Goal: Check status

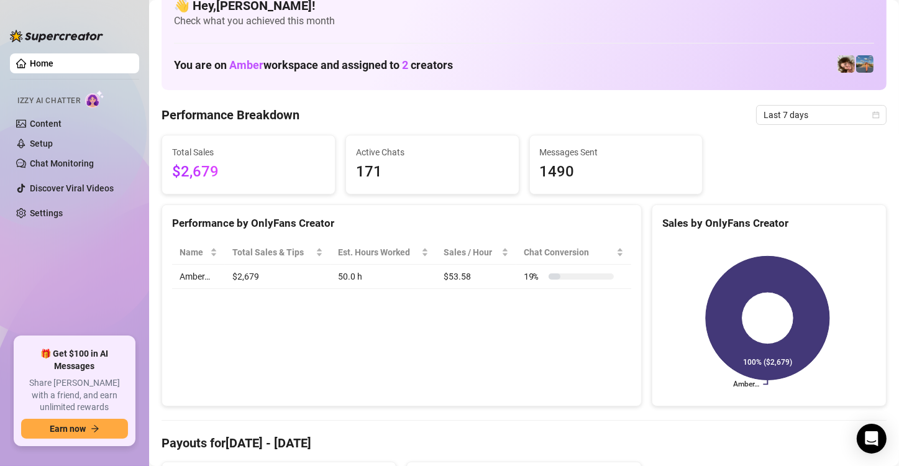
scroll to position [25, 0]
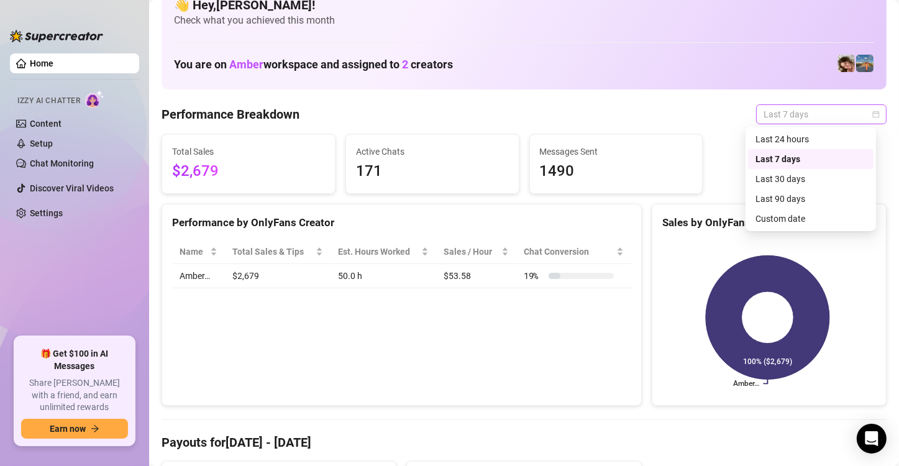
click at [839, 114] on span "Last 7 days" at bounding box center [821, 114] width 116 height 19
click at [776, 199] on div "Last 90 days" at bounding box center [810, 199] width 111 height 14
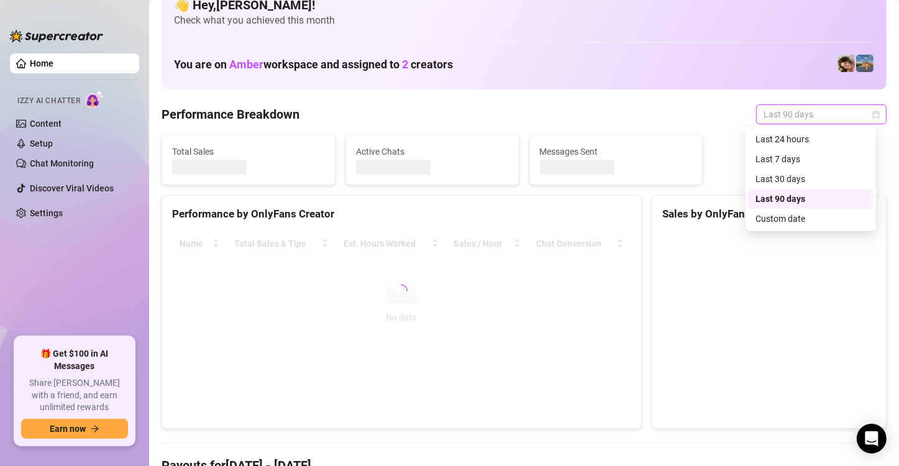
click at [778, 121] on span "Last 90 days" at bounding box center [821, 114] width 116 height 19
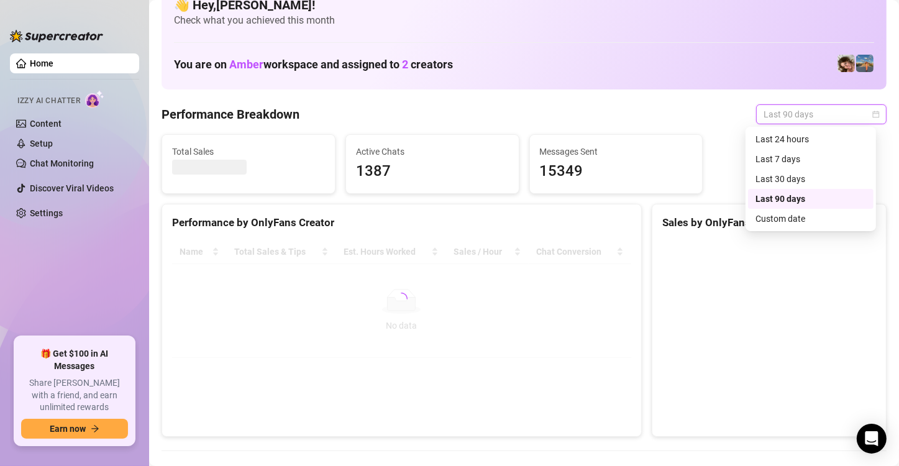
click at [698, 119] on div "Performance Breakdown Last 90 days" at bounding box center [523, 114] width 725 height 20
click at [792, 215] on div "Sales by OnlyFans Creator" at bounding box center [769, 222] width 214 height 17
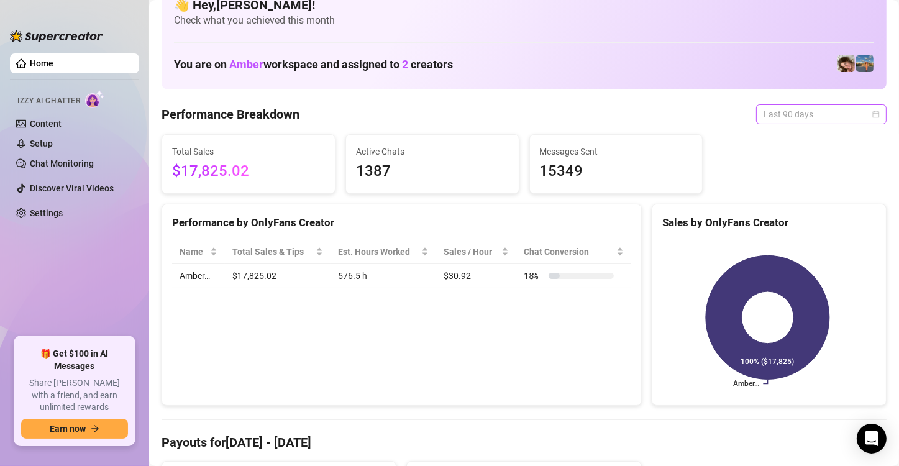
click at [774, 117] on span "Last 90 days" at bounding box center [821, 114] width 116 height 19
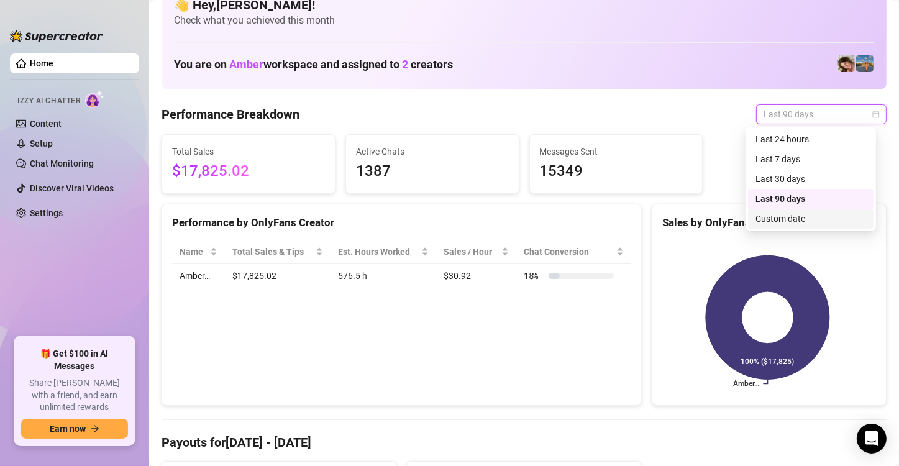
click at [769, 220] on div "Custom date" at bounding box center [810, 219] width 111 height 14
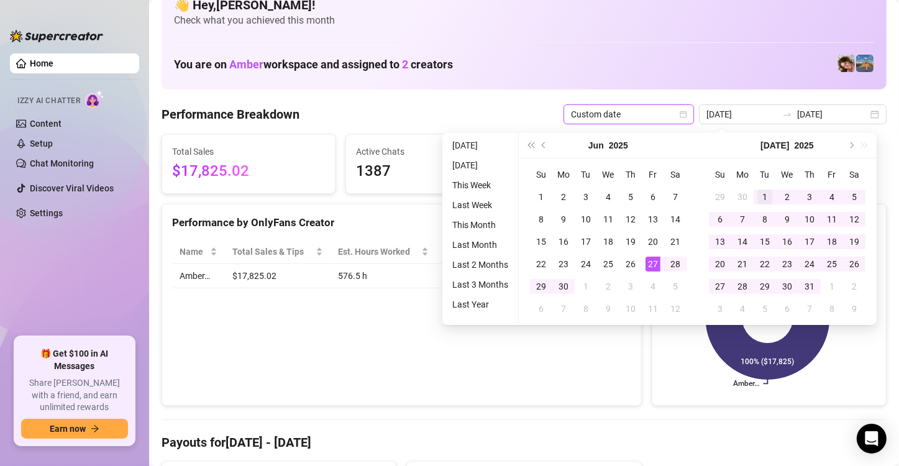
type input "[DATE]"
click at [762, 193] on div "1" at bounding box center [764, 196] width 15 height 15
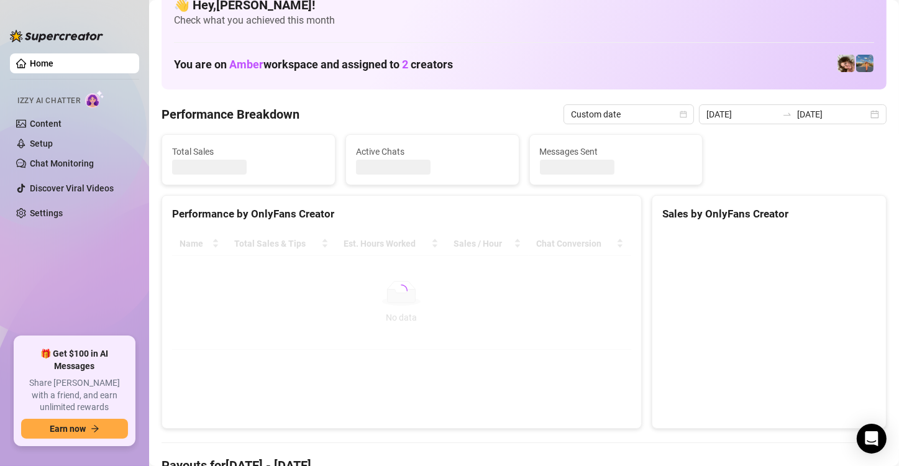
type input "[DATE]"
click at [745, 110] on input "[DATE]" at bounding box center [741, 114] width 71 height 14
click at [733, 117] on input "[DATE]" at bounding box center [741, 114] width 71 height 14
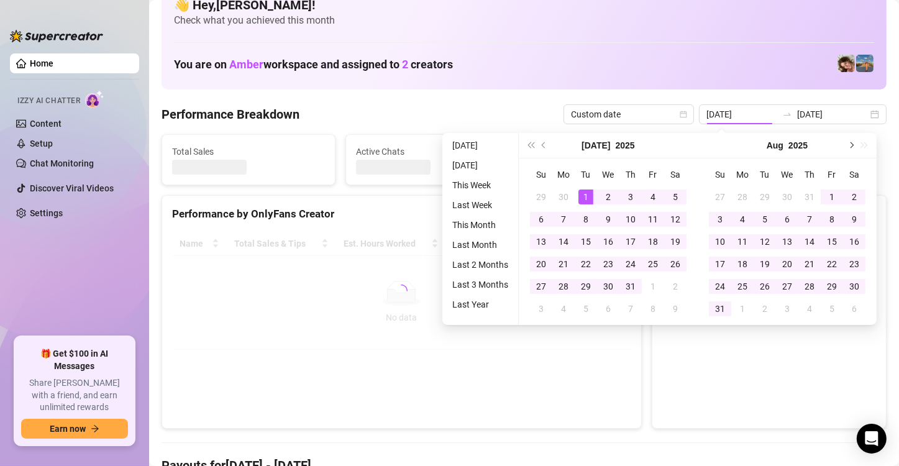
click at [850, 142] on button "Next month (PageDown)" at bounding box center [850, 145] width 14 height 25
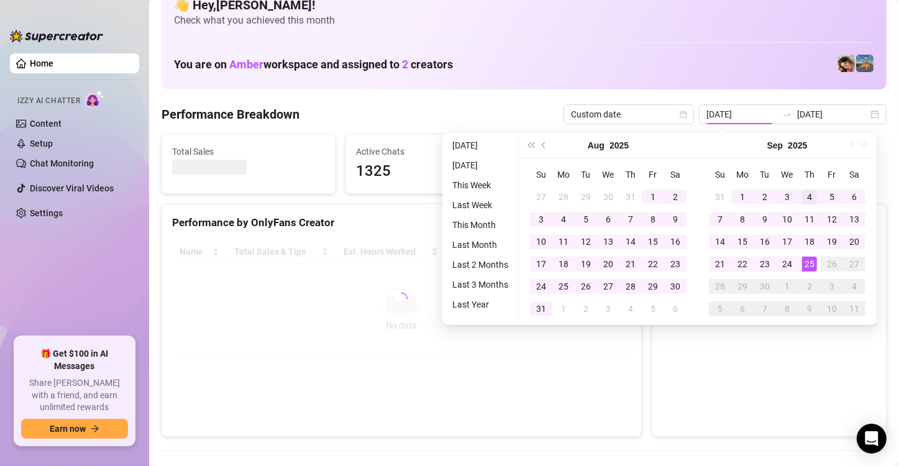
click at [847, 142] on button "Next month (PageDown)" at bounding box center [850, 145] width 14 height 25
click at [740, 196] on div "1" at bounding box center [742, 196] width 15 height 15
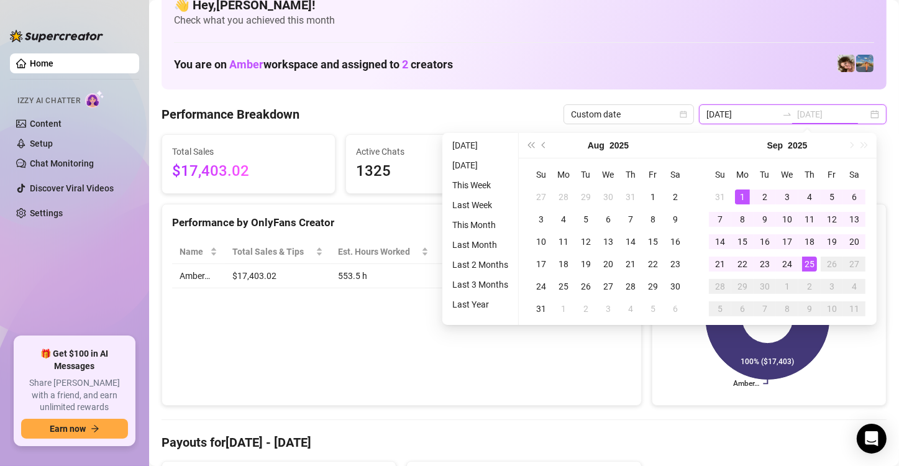
type input "[DATE]"
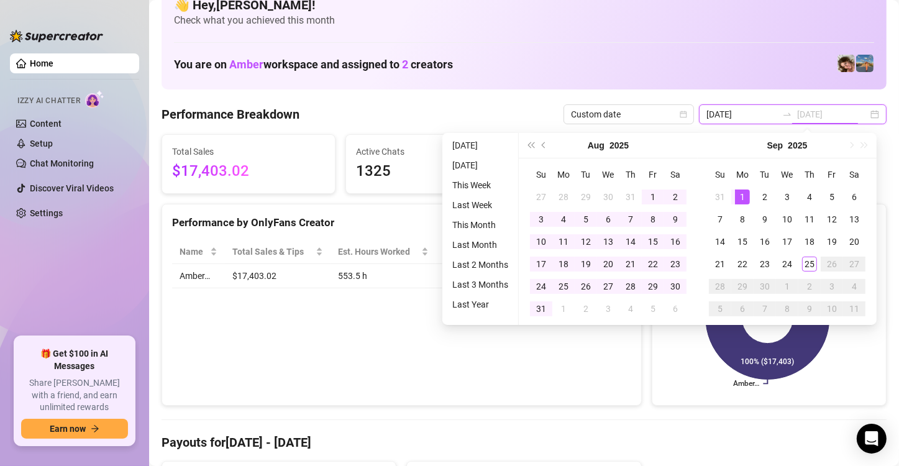
type input "[DATE]"
click at [749, 197] on td "1" at bounding box center [742, 197] width 22 height 22
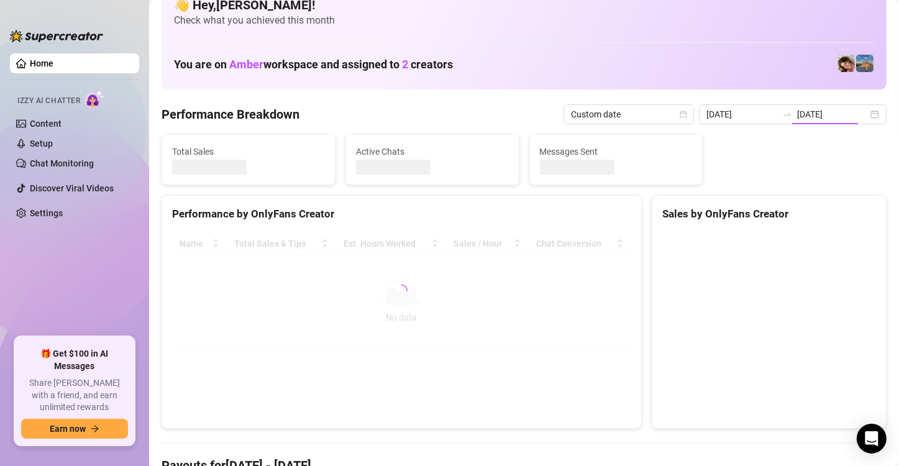
type input "[DATE]"
click at [825, 114] on input "[DATE]" at bounding box center [832, 114] width 71 height 14
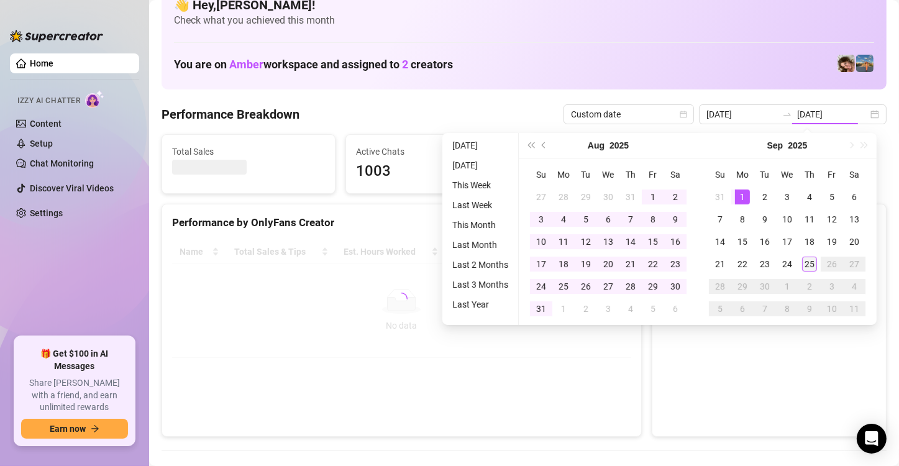
click at [811, 263] on div "25" at bounding box center [809, 263] width 15 height 15
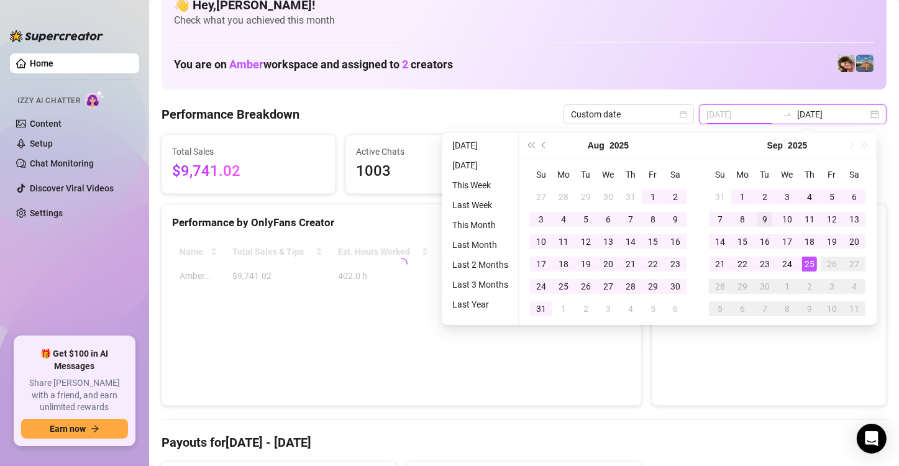
type input "[DATE]"
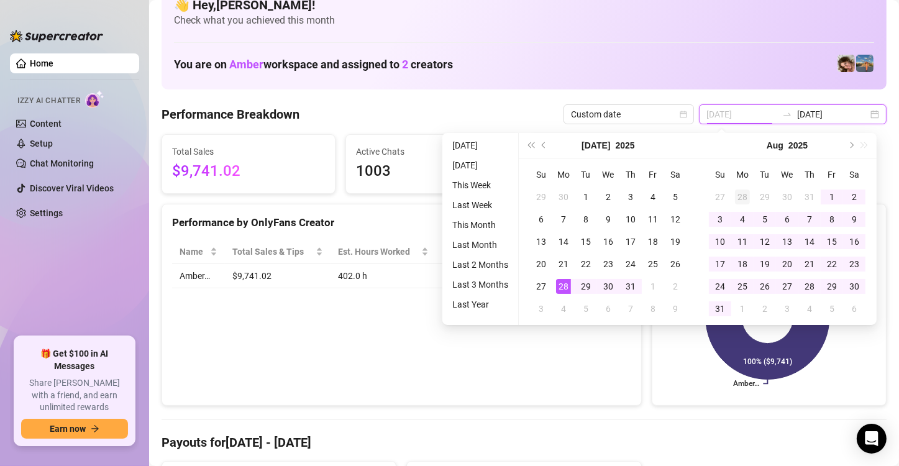
type input "[DATE]"
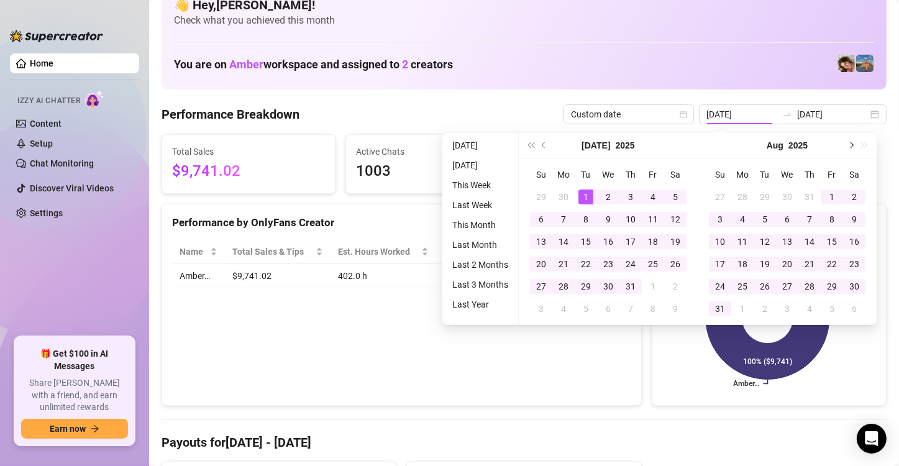
click at [850, 144] on span "Next month (PageDown)" at bounding box center [850, 145] width 6 height 6
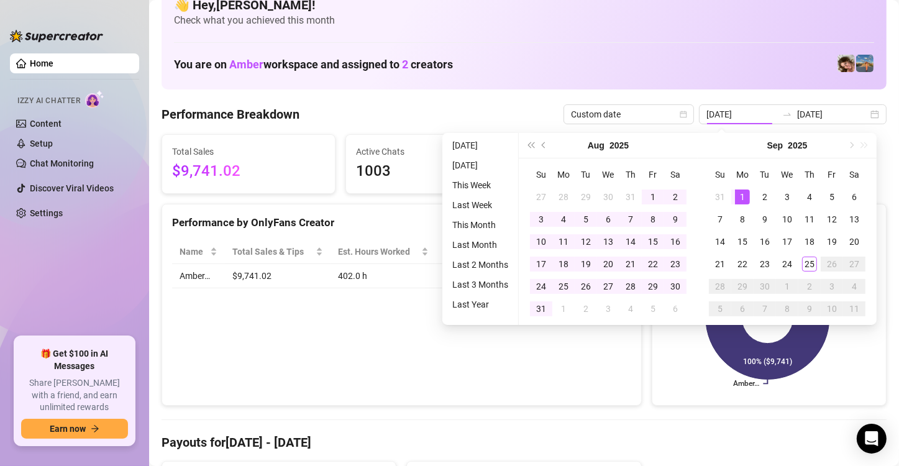
click at [850, 144] on div "[DATE]" at bounding box center [786, 145] width 179 height 25
click at [723, 117] on input "[DATE]" at bounding box center [741, 114] width 71 height 14
type input "[DATE]"
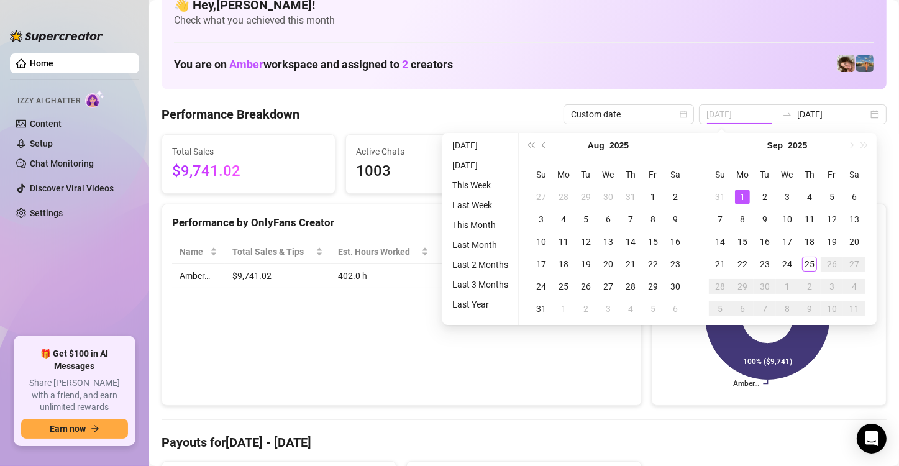
click at [740, 197] on div "1" at bounding box center [742, 196] width 15 height 15
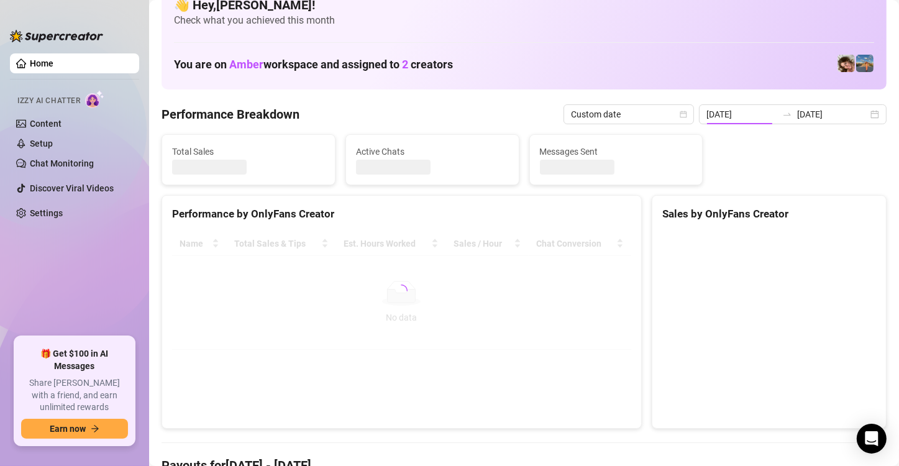
type input "[DATE]"
click at [849, 115] on input "[DATE]" at bounding box center [832, 114] width 71 height 14
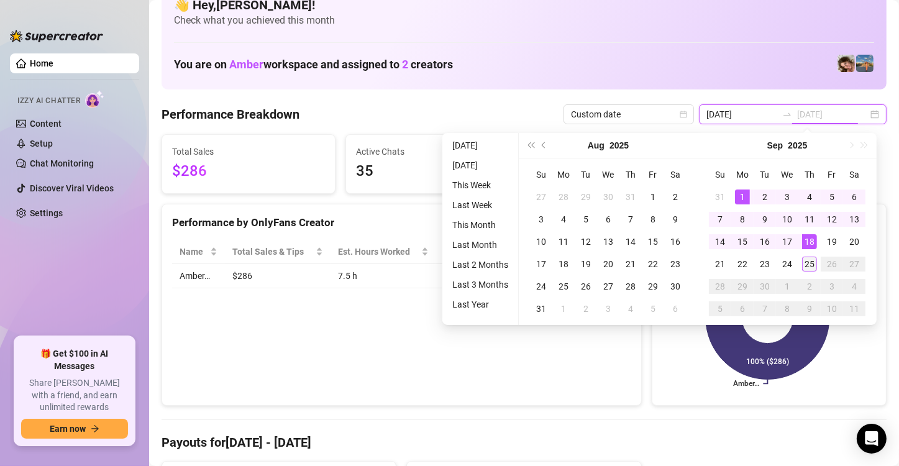
type input "[DATE]"
click at [811, 260] on div "25" at bounding box center [809, 263] width 15 height 15
type input "[DATE]"
click at [584, 45] on div "👋 Hey, [PERSON_NAME] ! Check what you achieved this month You are on Amber work…" at bounding box center [523, 37] width 725 height 106
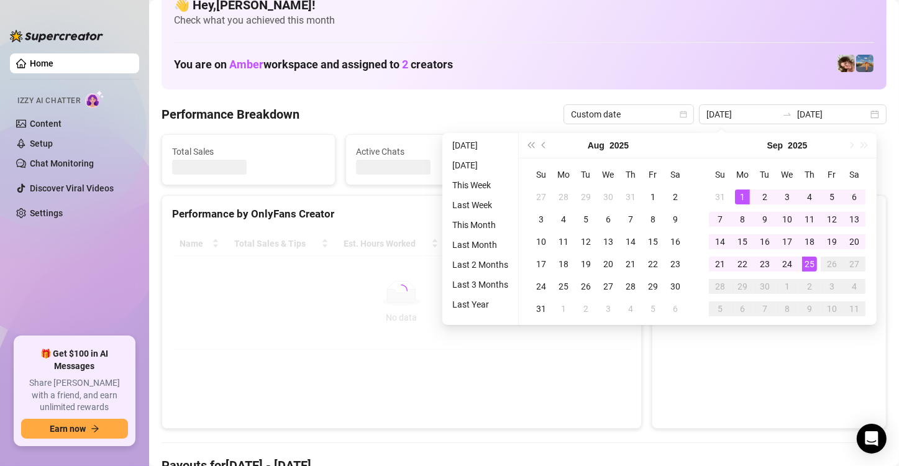
type input "[DATE]"
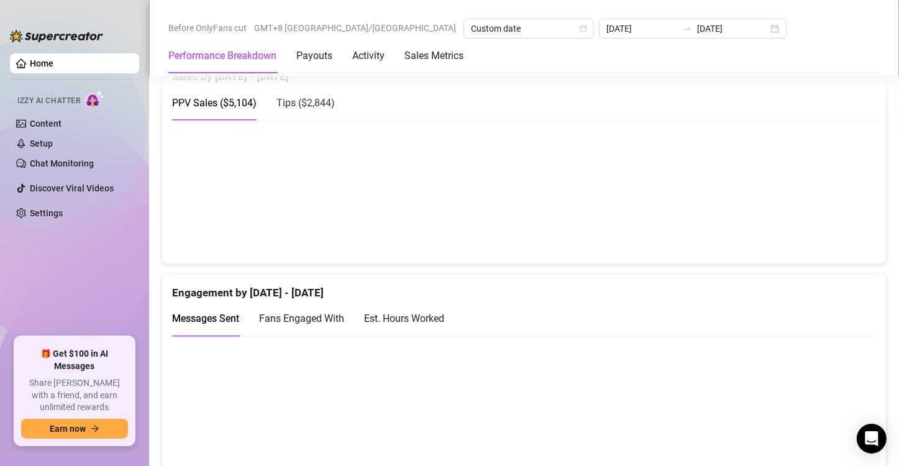
scroll to position [657, 0]
